Goal: Information Seeking & Learning: Learn about a topic

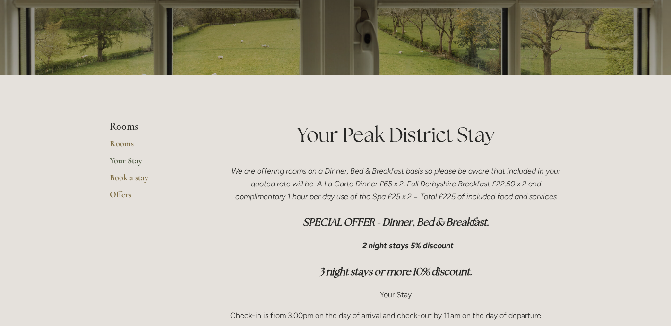
scroll to position [123, 0]
drag, startPoint x: 224, startPoint y: 172, endPoint x: 609, endPoint y: 210, distance: 386.9
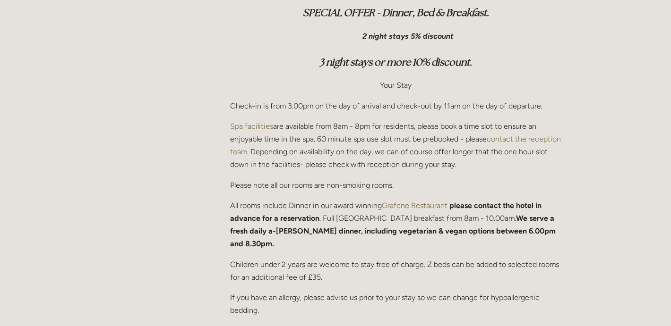
scroll to position [0, 0]
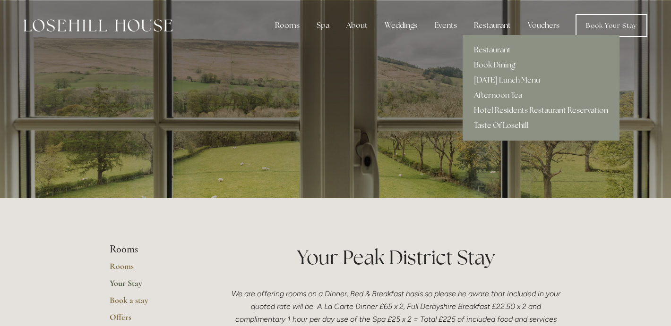
click at [493, 51] on link "Restaurant" at bounding box center [540, 50] width 157 height 15
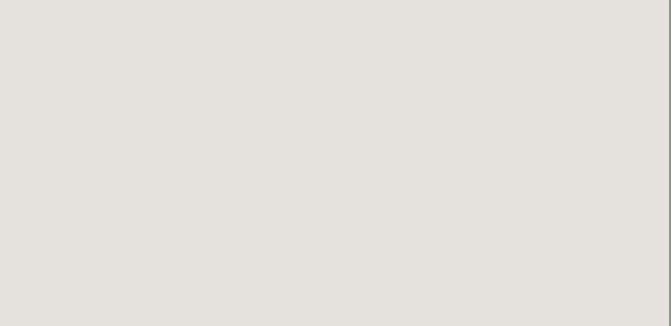
scroll to position [646, 2]
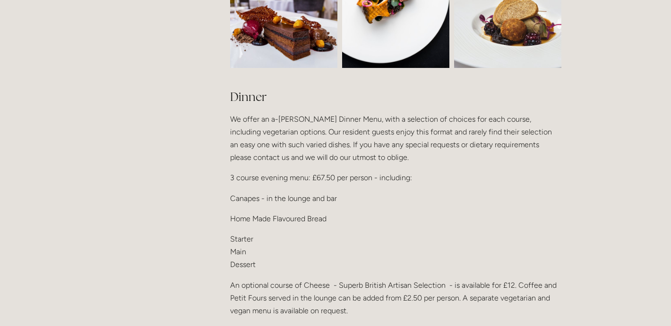
scroll to position [1094, 0]
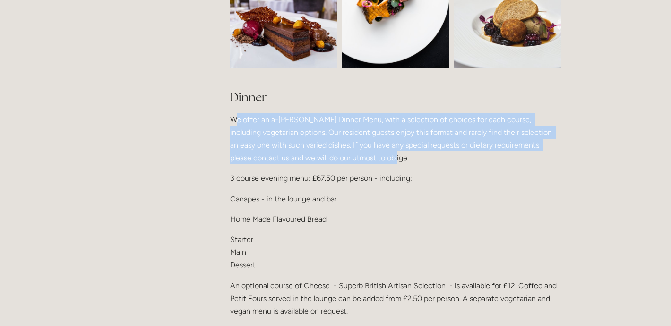
drag, startPoint x: 233, startPoint y: 105, endPoint x: 383, endPoint y: 150, distance: 155.9
click at [383, 150] on p "We offer an a-[PERSON_NAME] Dinner Menu, with a selection of choices for each c…" at bounding box center [395, 138] width 331 height 51
drag, startPoint x: 391, startPoint y: 149, endPoint x: 228, endPoint y: 103, distance: 169.4
click at [228, 103] on div "Dinner We offer an a-[PERSON_NAME] Dinner Menu, with a selection of choices for…" at bounding box center [395, 259] width 347 height 356
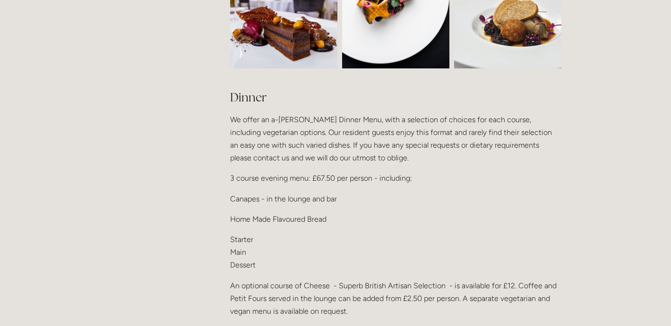
click at [232, 124] on p "We offer an a-[PERSON_NAME] Dinner Menu, with a selection of choices for each c…" at bounding box center [395, 138] width 331 height 51
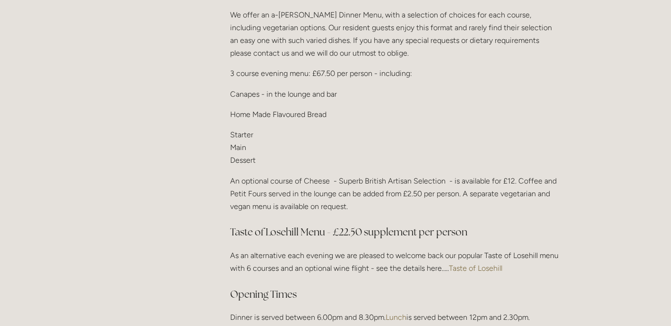
scroll to position [1224, 0]
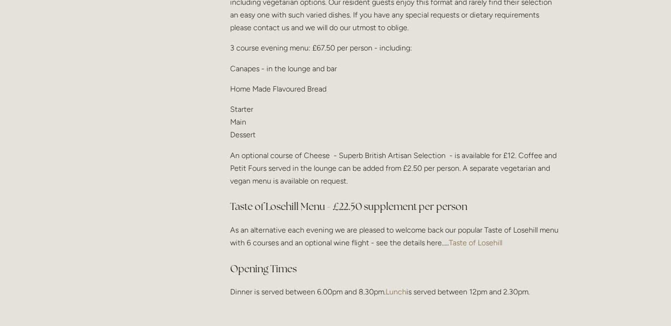
click at [294, 42] on p "3 course evening menu: £67.50 per person - including:" at bounding box center [395, 48] width 331 height 13
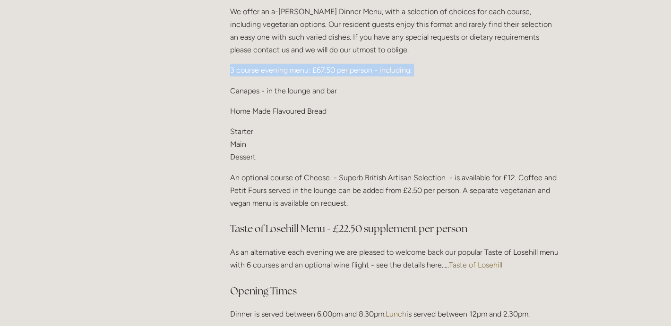
scroll to position [1201, 0]
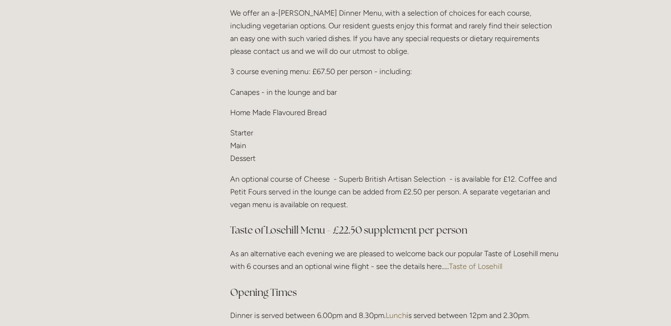
click at [262, 175] on p "An optional course of Cheese - Superb British Artisan Selection - is available …" at bounding box center [395, 192] width 331 height 39
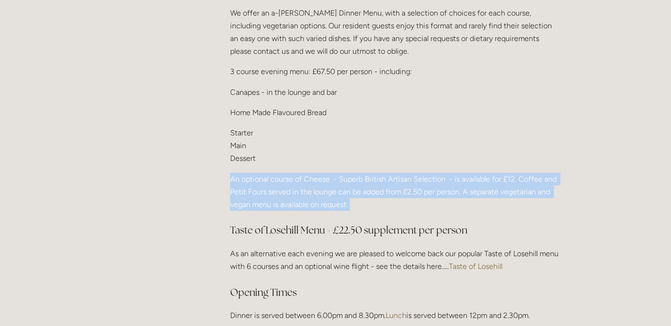
click at [262, 175] on p "An optional course of Cheese - Superb British Artisan Selection - is available …" at bounding box center [395, 192] width 331 height 39
click at [276, 178] on p "An optional course of Cheese - Superb British Artisan Selection - is available …" at bounding box center [395, 192] width 331 height 39
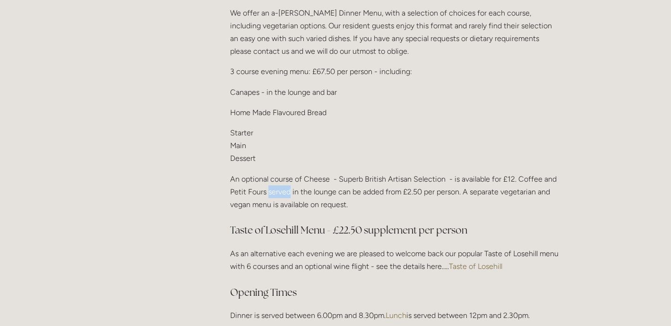
click at [276, 178] on p "An optional course of Cheese - Superb British Artisan Selection - is available …" at bounding box center [395, 192] width 331 height 39
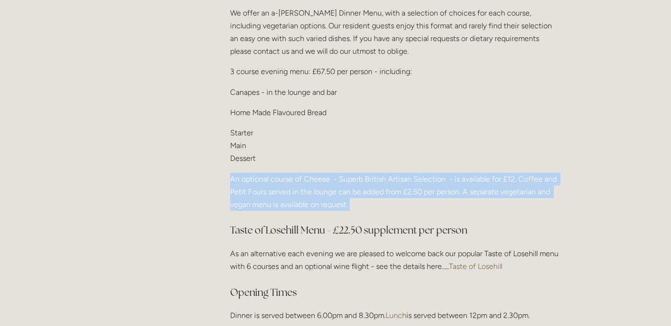
click at [276, 178] on p "An optional course of Cheese - Superb British Artisan Selection - is available …" at bounding box center [395, 192] width 331 height 39
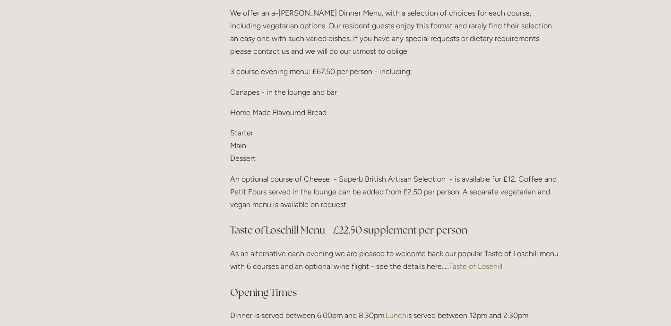
click at [284, 179] on p "An optional course of Cheese - Superb British Artisan Selection - is available …" at bounding box center [395, 192] width 331 height 39
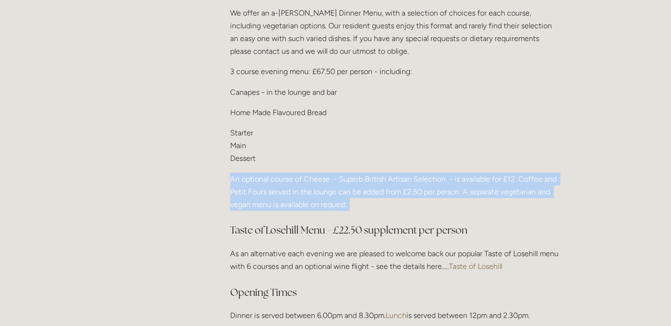
click at [284, 179] on p "An optional course of Cheese - Superb British Artisan Selection - is available …" at bounding box center [395, 192] width 331 height 39
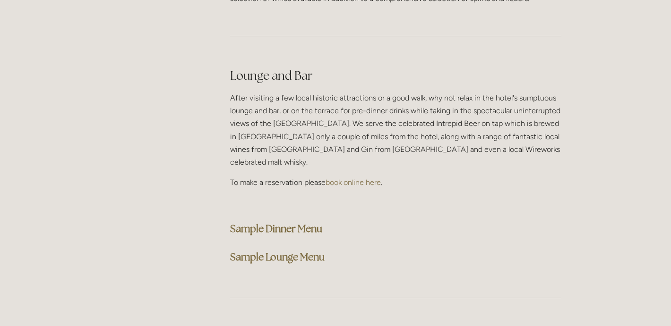
scroll to position [2382, 0]
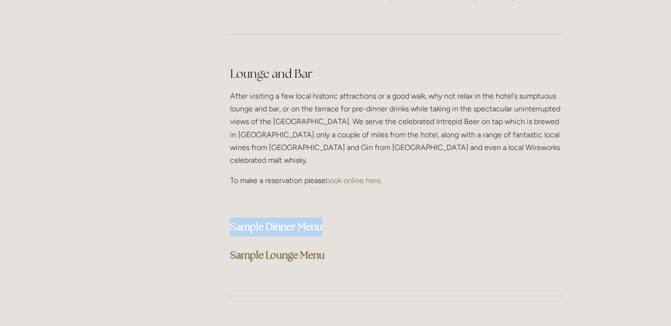
click at [263, 249] on strong "Sample Lounge Menu" at bounding box center [277, 255] width 94 height 13
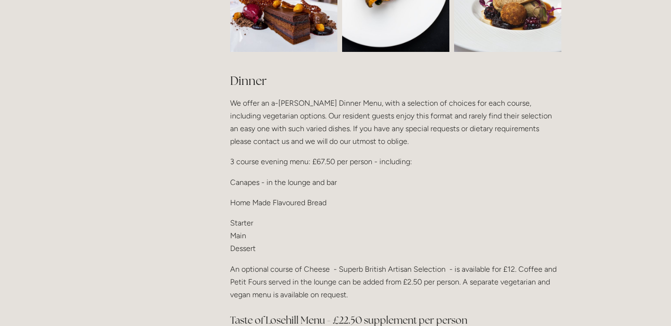
scroll to position [1111, 0]
click at [260, 96] on p "We offer an a-[PERSON_NAME] Dinner Menu, with a selection of choices for each c…" at bounding box center [395, 121] width 331 height 51
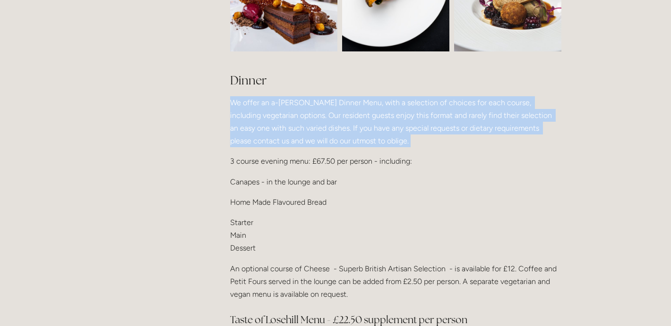
click at [260, 96] on p "We offer an a-[PERSON_NAME] Dinner Menu, with a selection of choices for each c…" at bounding box center [395, 121] width 331 height 51
click at [282, 103] on p "We offer an a-[PERSON_NAME] Dinner Menu, with a selection of choices for each c…" at bounding box center [395, 121] width 331 height 51
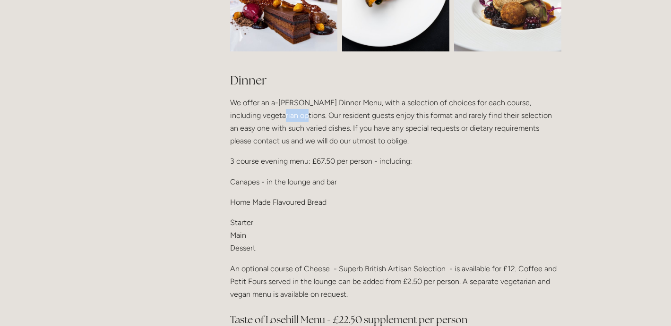
click at [282, 103] on p "We offer an a-[PERSON_NAME] Dinner Menu, with a selection of choices for each c…" at bounding box center [395, 121] width 331 height 51
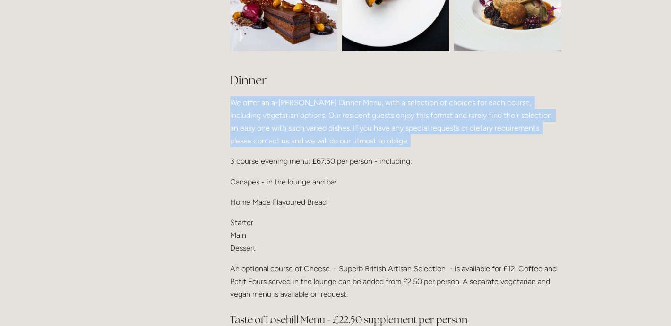
click at [282, 103] on p "We offer an a-[PERSON_NAME] Dinner Menu, with a selection of choices for each c…" at bounding box center [395, 121] width 331 height 51
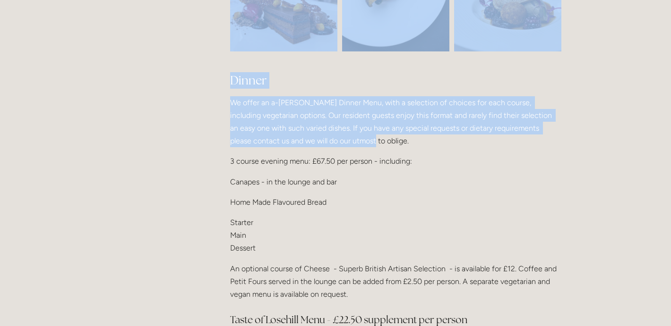
drag, startPoint x: 206, startPoint y: 89, endPoint x: 331, endPoint y: 130, distance: 130.9
click at [331, 130] on p "We offer an a-[PERSON_NAME] Dinner Menu, with a selection of choices for each c…" at bounding box center [395, 121] width 331 height 51
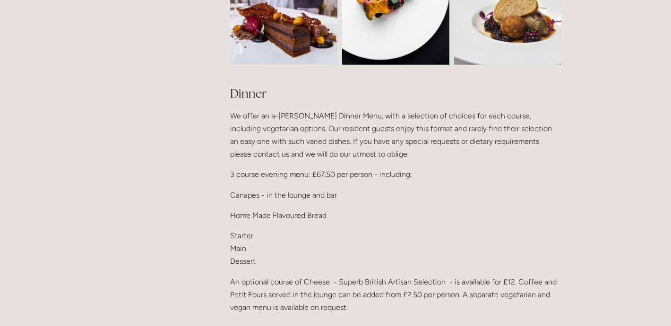
scroll to position [1098, 0]
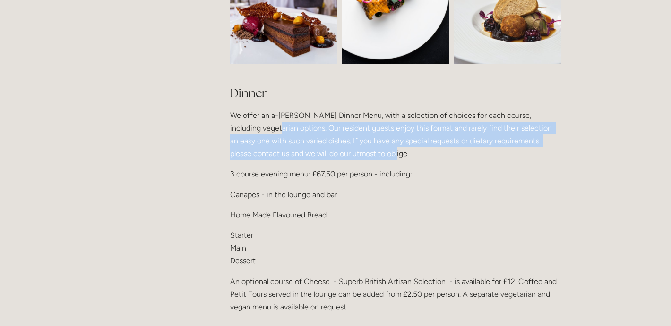
drag, startPoint x: 264, startPoint y: 118, endPoint x: 371, endPoint y: 141, distance: 110.3
click at [371, 141] on p "We offer an a-[PERSON_NAME] Dinner Menu, with a selection of choices for each c…" at bounding box center [395, 134] width 331 height 51
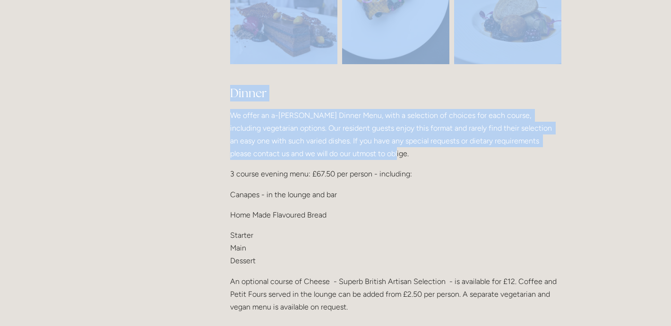
drag, startPoint x: 384, startPoint y: 141, endPoint x: 200, endPoint y: 102, distance: 188.0
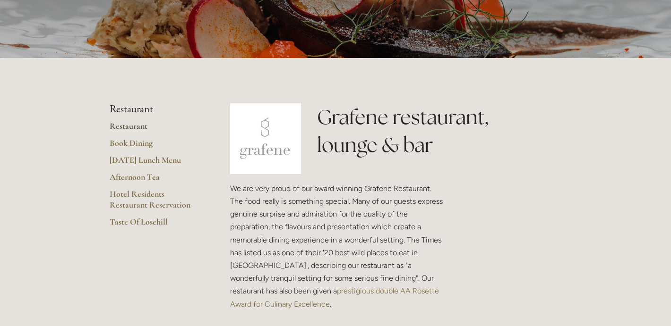
scroll to position [143, 0]
